Goal: Task Accomplishment & Management: Manage account settings

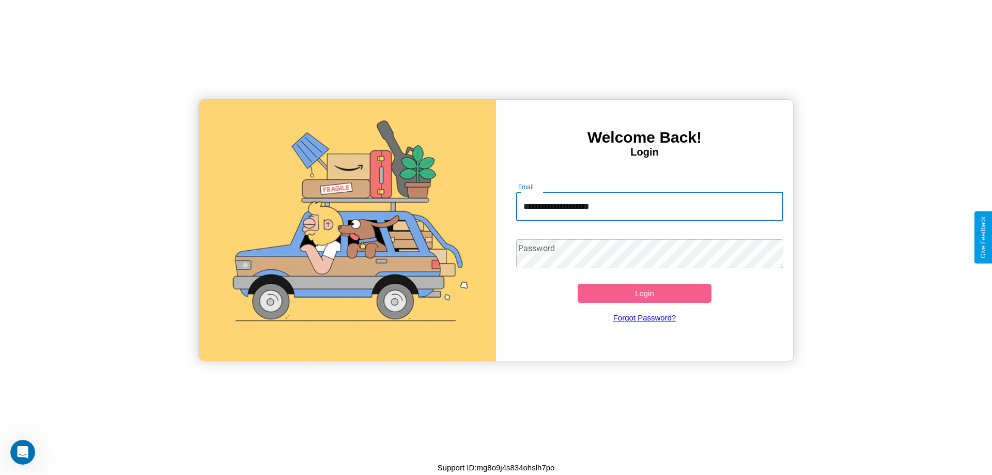
type input "**********"
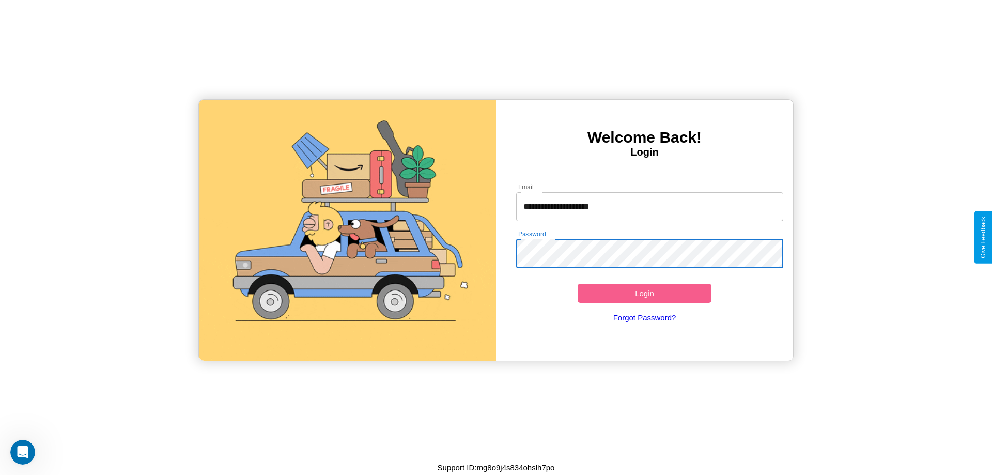
click at [644, 293] on button "Login" at bounding box center [645, 293] width 134 height 19
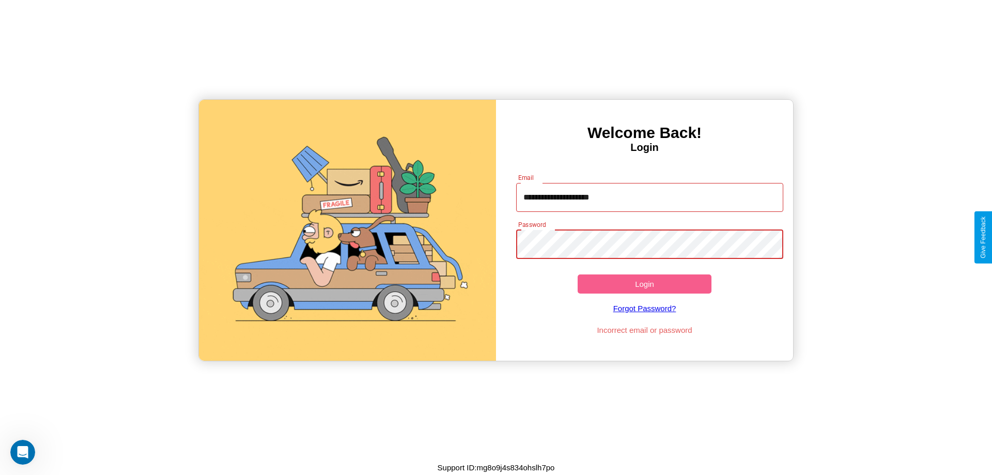
click at [644, 284] on button "Login" at bounding box center [645, 283] width 134 height 19
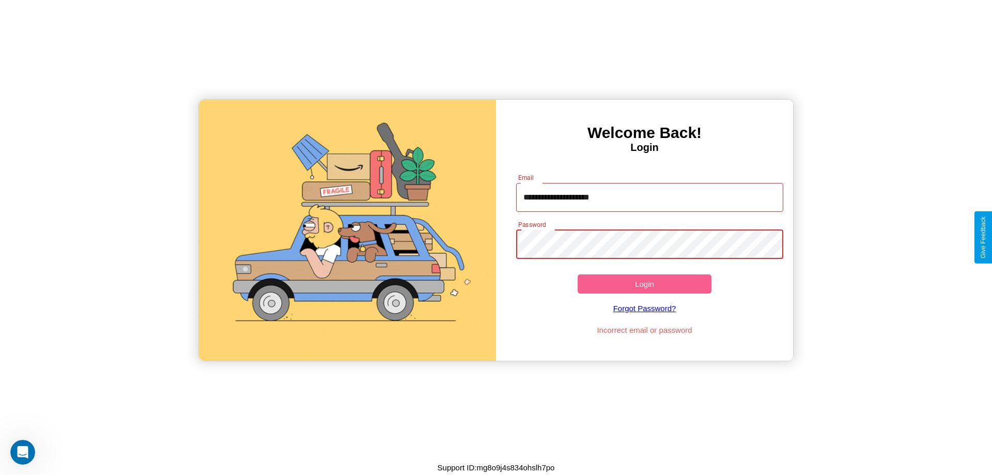
click at [644, 284] on button "Login" at bounding box center [645, 283] width 134 height 19
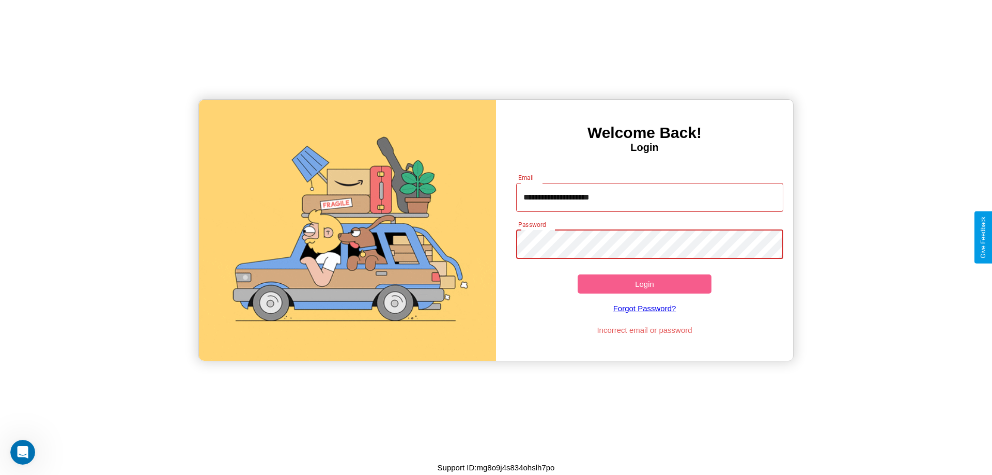
click at [644, 284] on button "Login" at bounding box center [645, 283] width 134 height 19
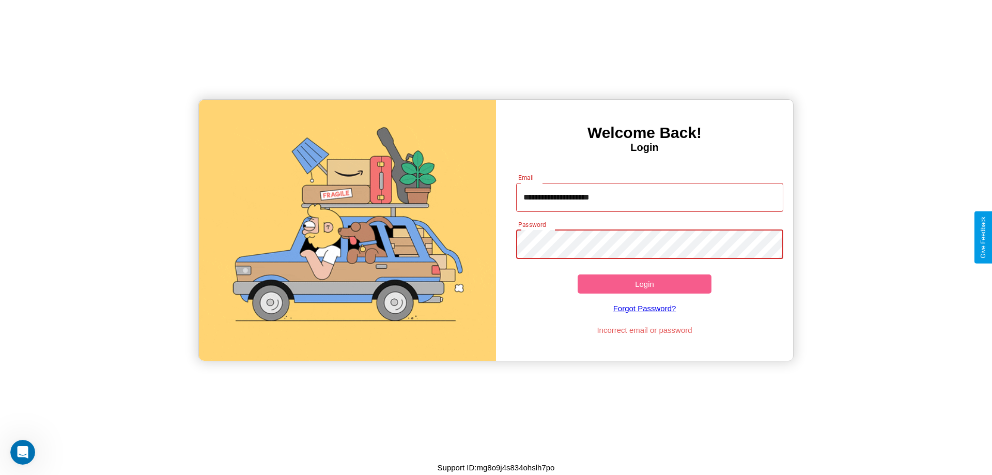
click at [644, 284] on button "Login" at bounding box center [645, 283] width 134 height 19
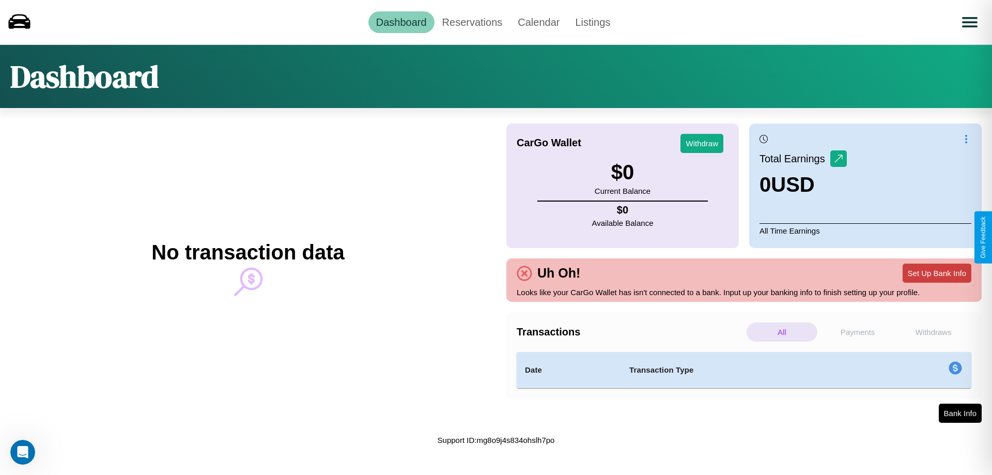
click at [937, 273] on button "Set Up Bank Info" at bounding box center [937, 273] width 69 height 19
